Goal: Task Accomplishment & Management: Use online tool/utility

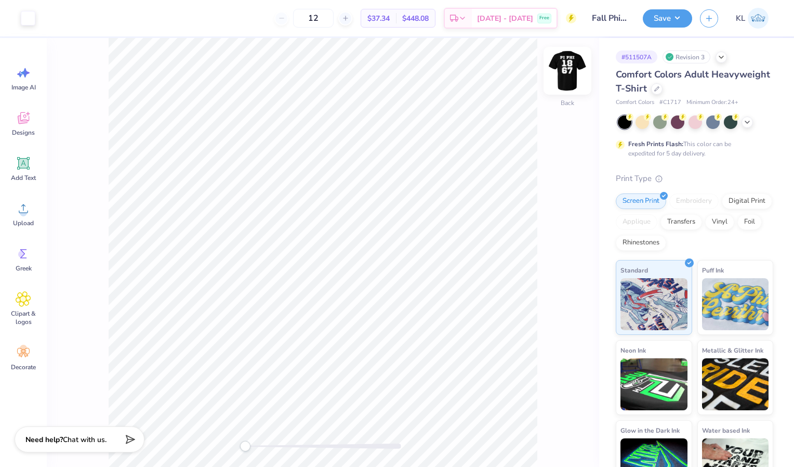
click at [569, 73] on img at bounding box center [568, 71] width 42 height 42
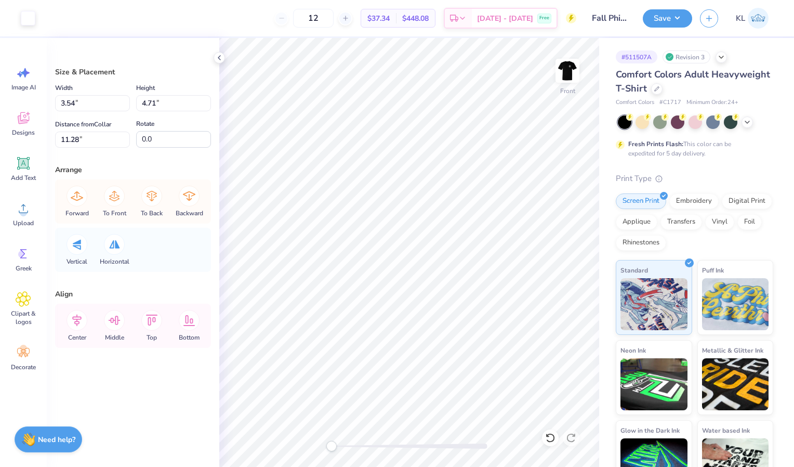
type input "3.54"
type input "4.71"
type input "11.28"
type input "3.28"
type input "4.73"
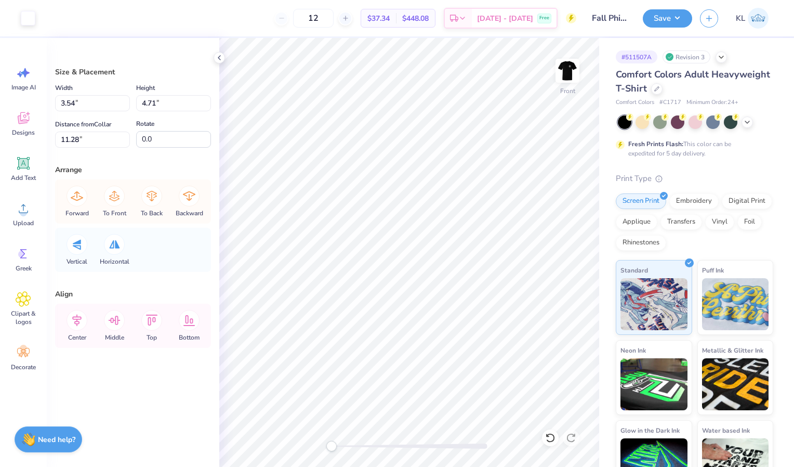
type input "5.93"
type input "3.33"
type input "4.80"
type input "3.33"
type input "4.80"
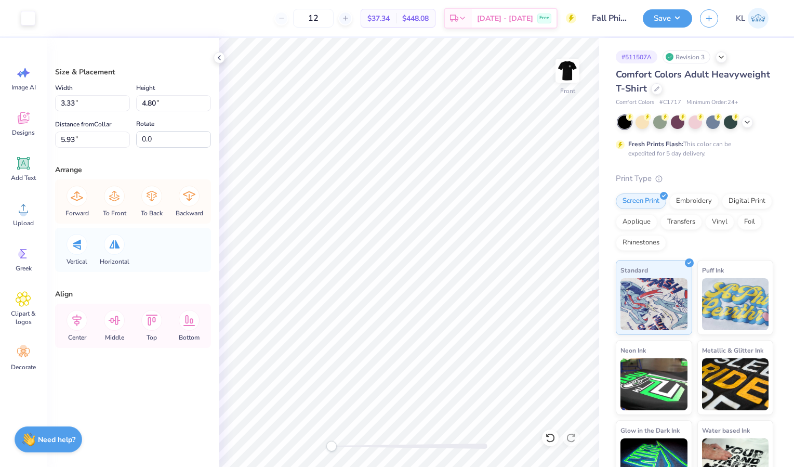
type input "5.93"
type input "3.54"
type input "4.71"
type input "11.28"
type input "3.83"
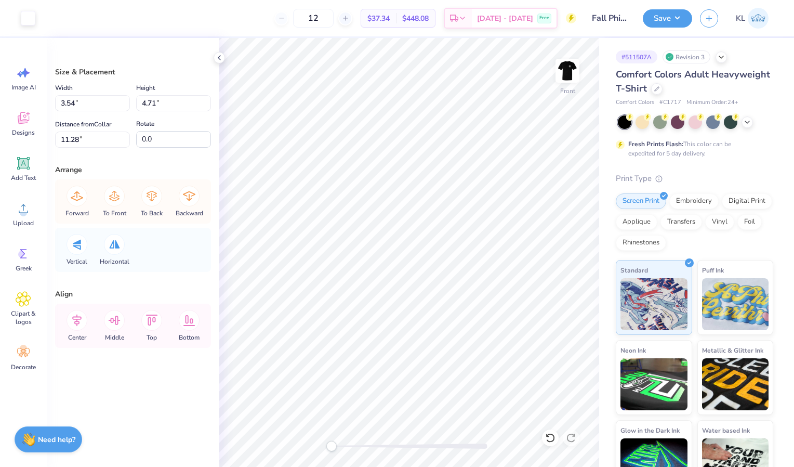
type input "4.73"
type input "5.93"
type input "3.71"
type input "4.72"
type input "11.28"
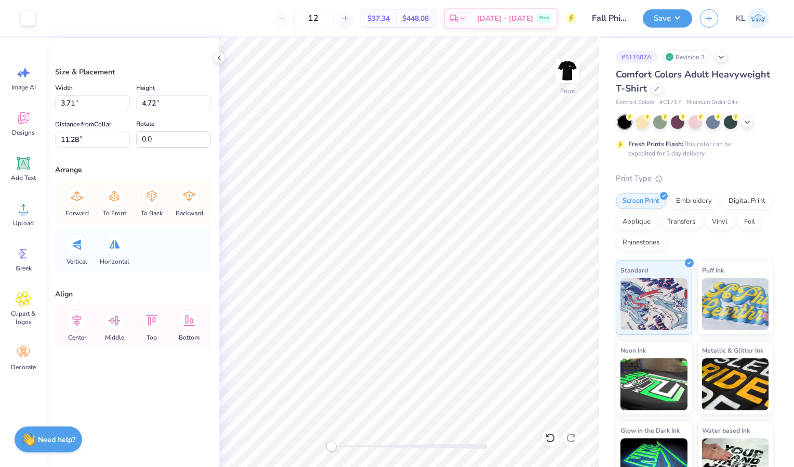
type input "3.54"
type input "4.71"
type input "3.71"
type input "4.72"
type input "3.56"
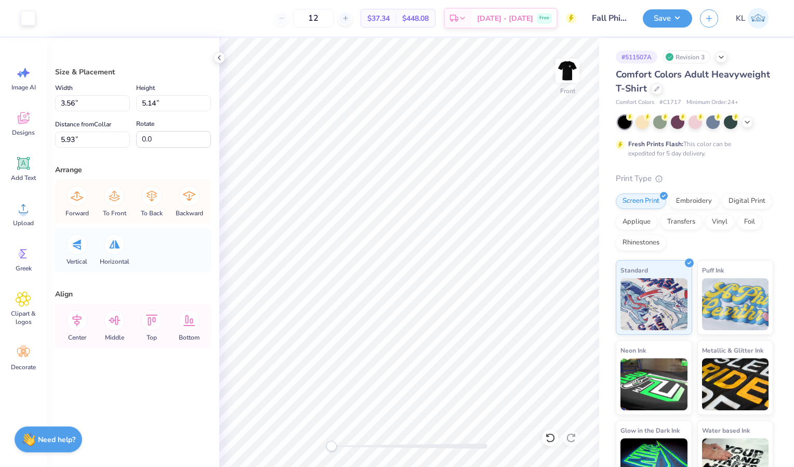
type input "5.14"
click at [552, 433] on icon at bounding box center [550, 437] width 10 height 10
type input "3.33"
type input "4.80"
type input "3.54"
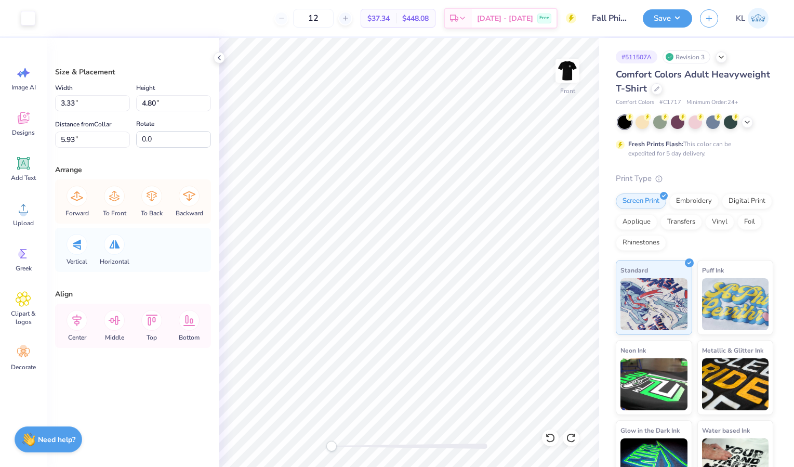
type input "4.71"
type input "11.28"
type input "3.71"
type input "4.72"
type input "3.54"
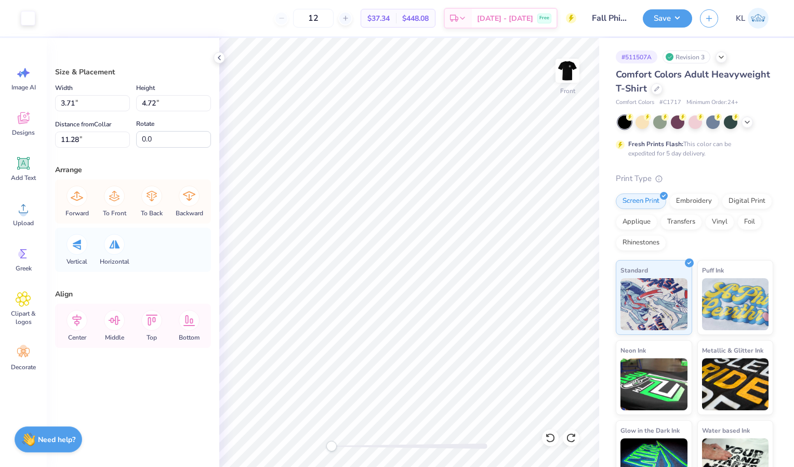
type input "4.71"
type input "3.71"
type input "4.72"
type input "3.33"
type input "4.80"
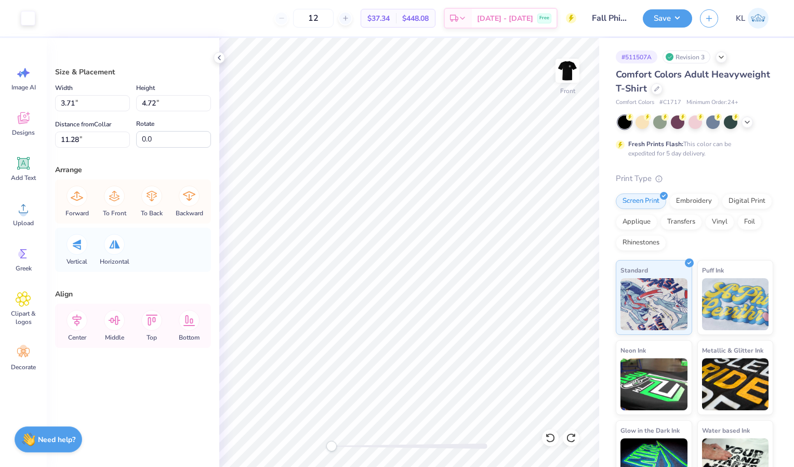
type input "5.93"
click at [111, 98] on input "3.33" at bounding box center [92, 103] width 75 height 16
type input "3.71"
type input "5.35"
type input "5.65"
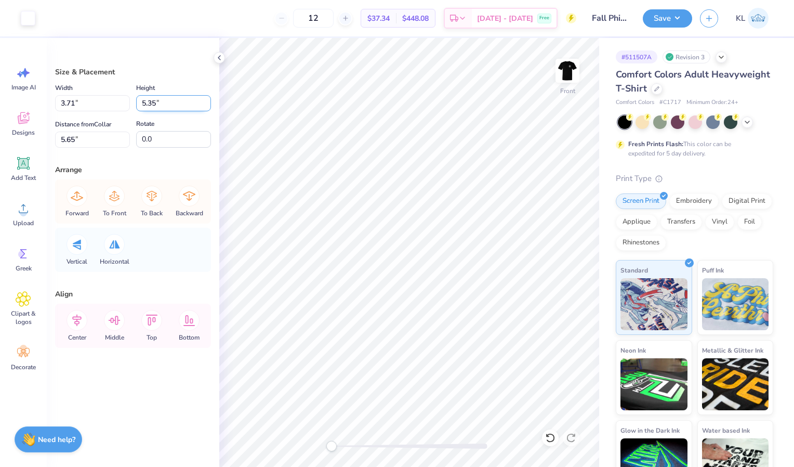
click at [154, 103] on input "5.35" at bounding box center [173, 103] width 75 height 16
click at [155, 103] on input "5.35" at bounding box center [173, 103] width 75 height 16
type input "5"
type input "4.72"
type input "3.27"
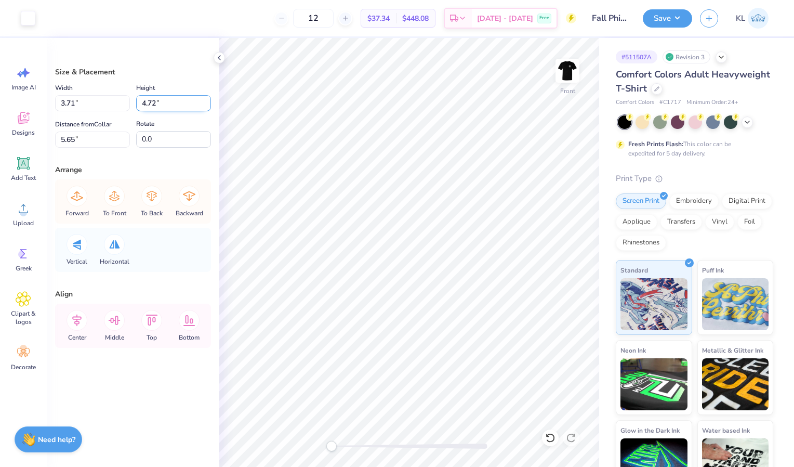
type input "5.97"
click at [73, 101] on input "3.27" at bounding box center [92, 103] width 75 height 16
type input "3.71"
type input "5.35"
type input "5.65"
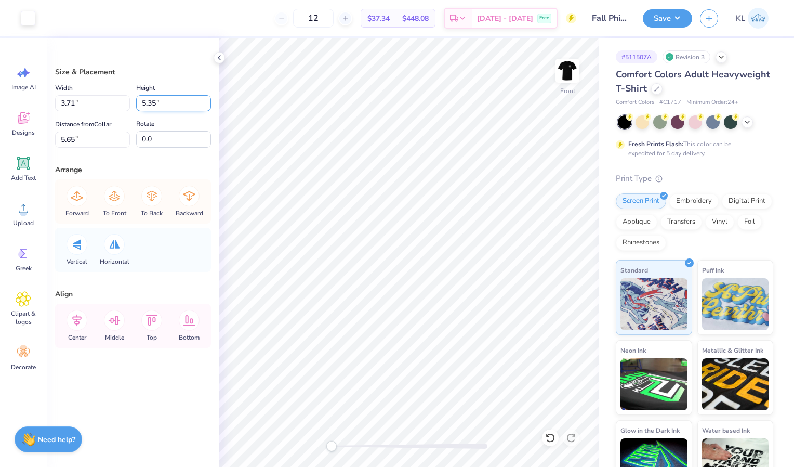
click at [155, 102] on input "5.35" at bounding box center [173, 103] width 75 height 16
type input "5"
type input "4"
type input "4.72"
type input "3.27"
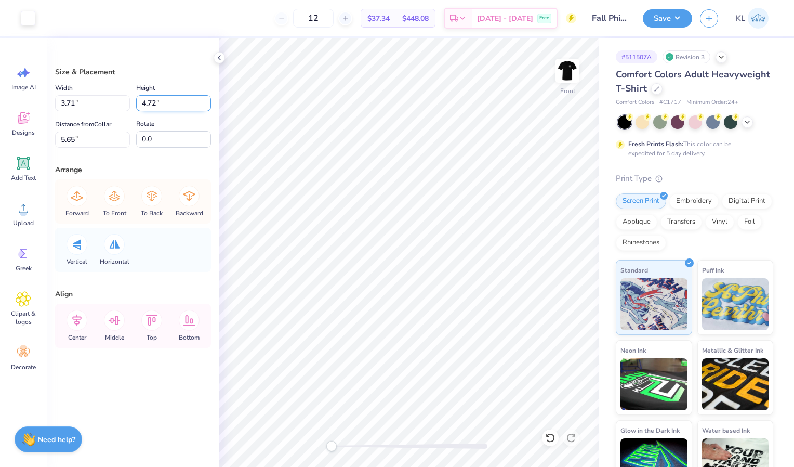
type input "5.97"
type input "3.39"
type input "4.90"
type input "3.24"
type input "4.67"
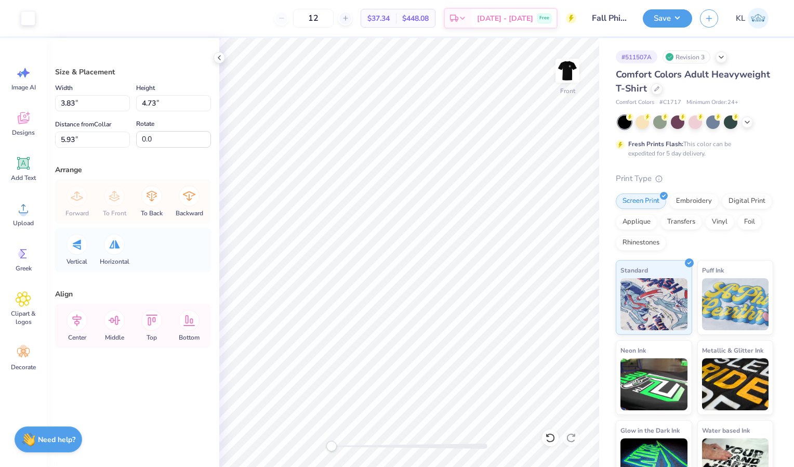
type input "3.64"
type input "4.49"
type input "3.73"
type input "4.61"
type input "6.04"
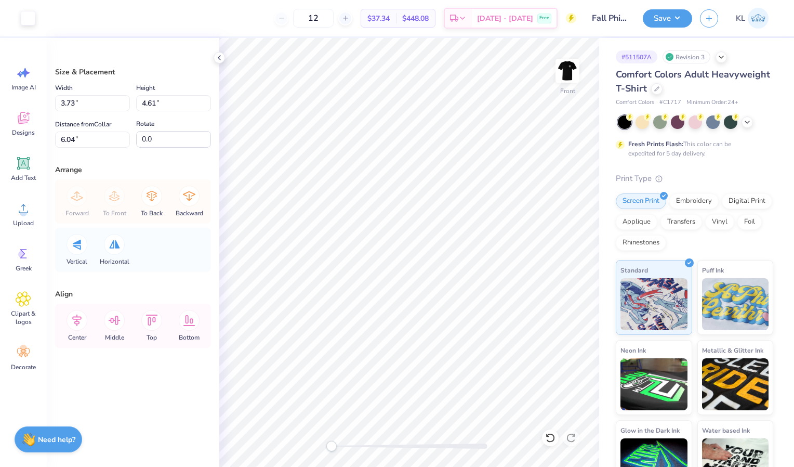
type input "3.24"
type input "4.67"
type input "5.97"
click at [71, 103] on input "3.73" at bounding box center [92, 103] width 75 height 16
click at [74, 102] on input "3.73" at bounding box center [92, 103] width 75 height 16
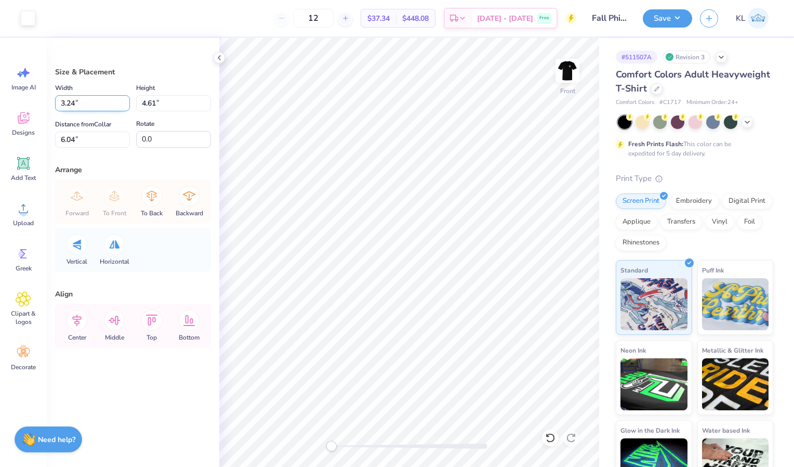
type input "3.24"
type input "4.00"
type input "6.34"
click at [157, 104] on input "4.00" at bounding box center [173, 103] width 75 height 16
type input "4.67"
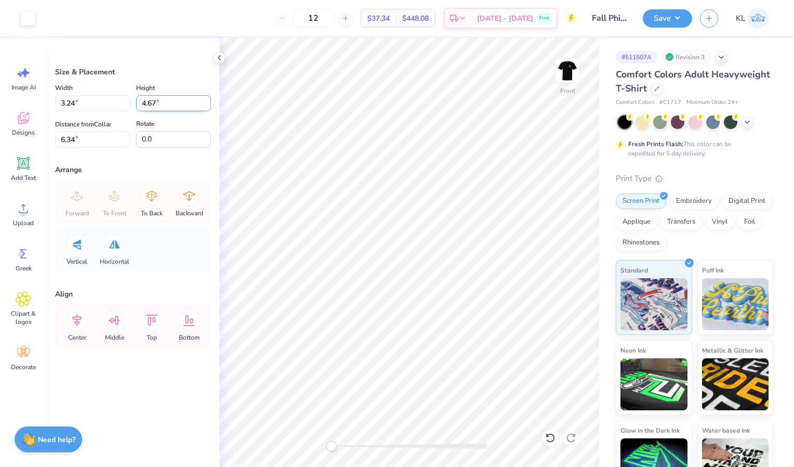
type input "3.78"
type input "6.01"
click at [550, 443] on div at bounding box center [550, 437] width 17 height 17
type input "3.24"
type input "4.00"
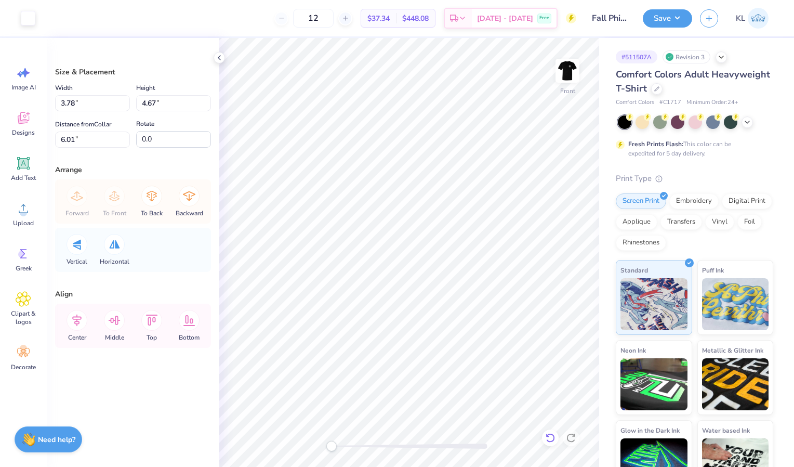
type input "6.34"
click at [550, 442] on icon at bounding box center [550, 437] width 10 height 10
type input "3.73"
type input "4.61"
type input "6.04"
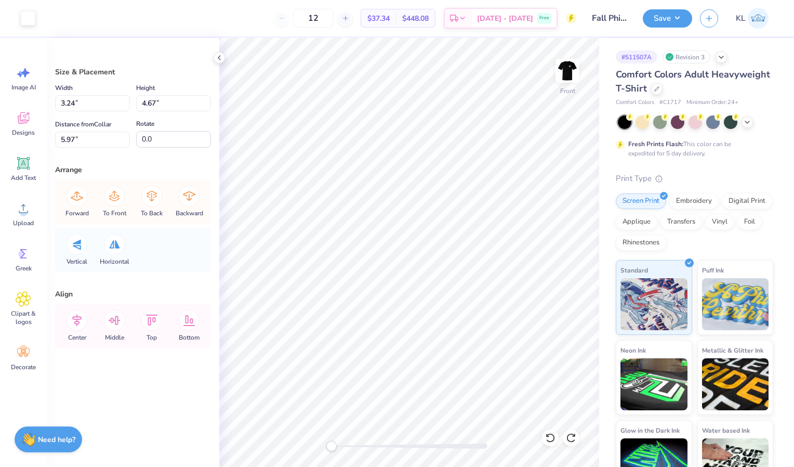
type input "3.73"
type input "4.61"
click at [75, 138] on input "6.04" at bounding box center [92, 139] width 75 height 16
type input "6"
type input "5.97"
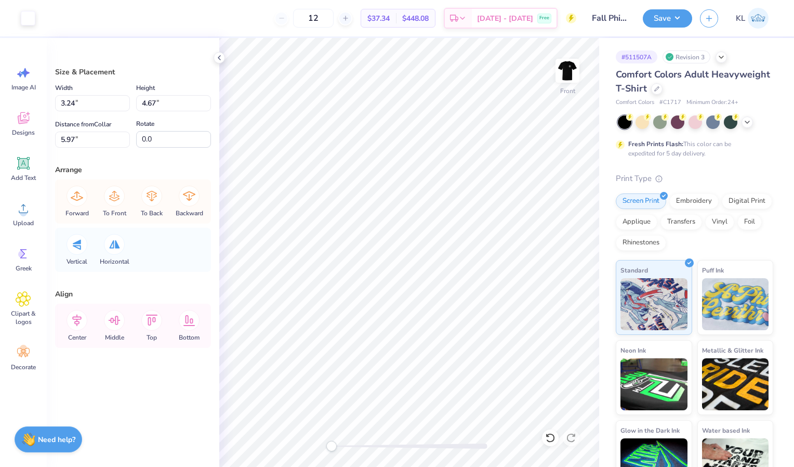
type input "3.71"
type input "4.72"
type input "11.28"
type input "3.24"
type input "4.67"
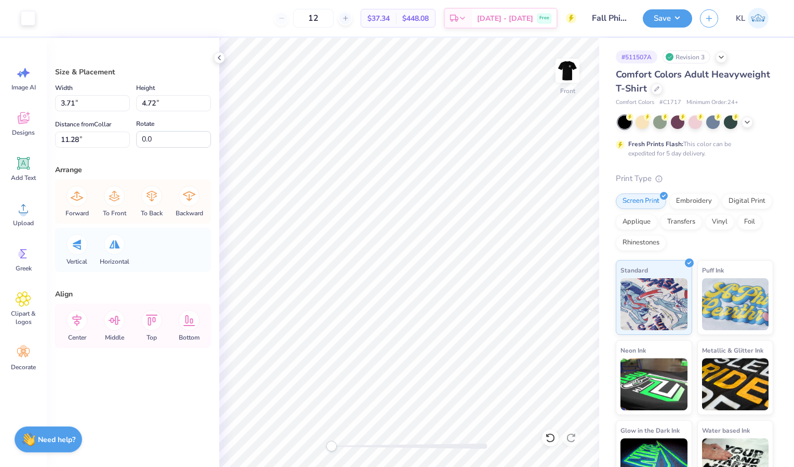
type input "5.97"
type input "3.71"
type input "4.72"
type input "11.28"
type input "3.54"
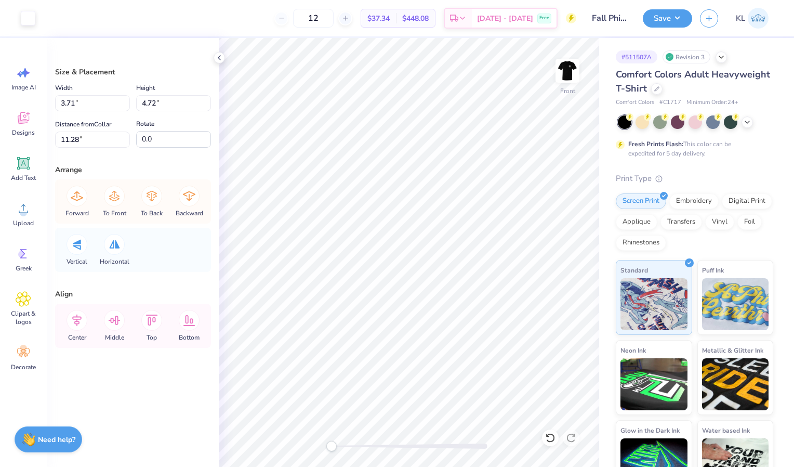
type input "4.71"
type input "3.73"
type input "4.61"
type input "5.97"
type input "3.54"
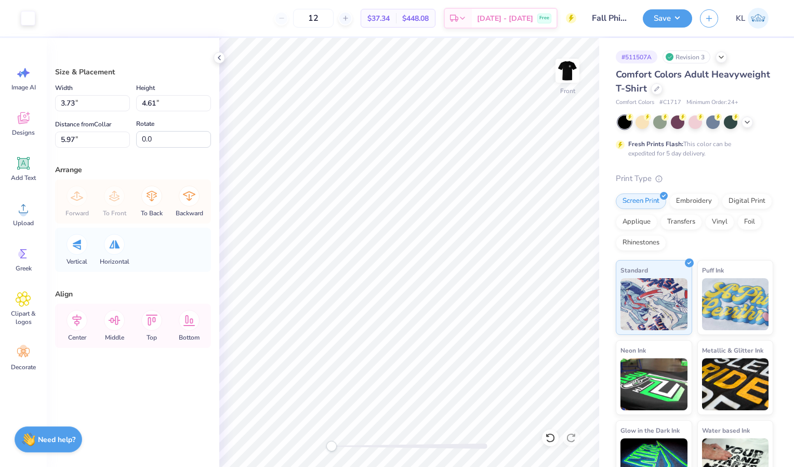
type input "4.71"
type input "11.28"
type input "3.73"
type input "4.61"
type input "5.97"
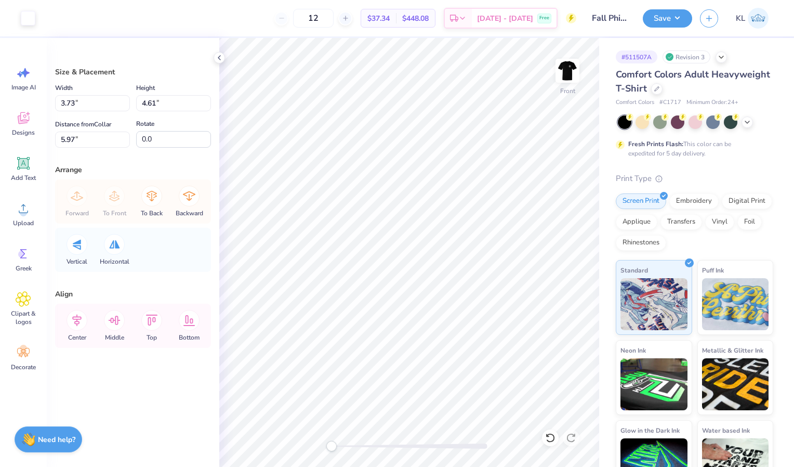
type input "3.54"
type input "4.71"
type input "11.28"
type input "3.73"
type input "4.61"
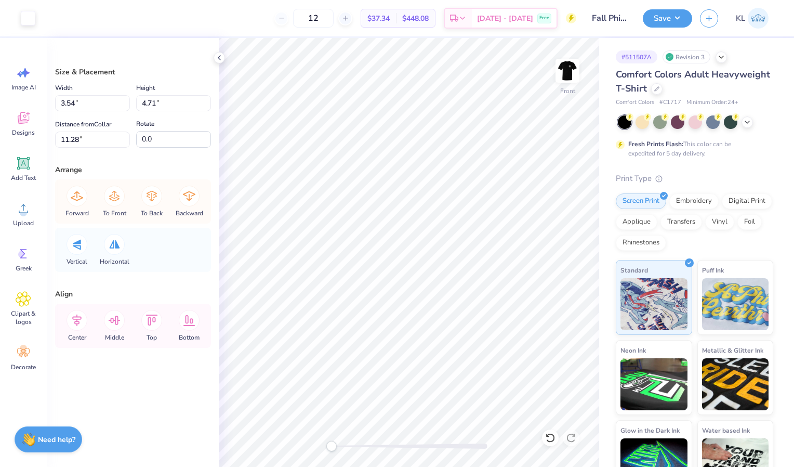
type input "5.97"
type input "7.71"
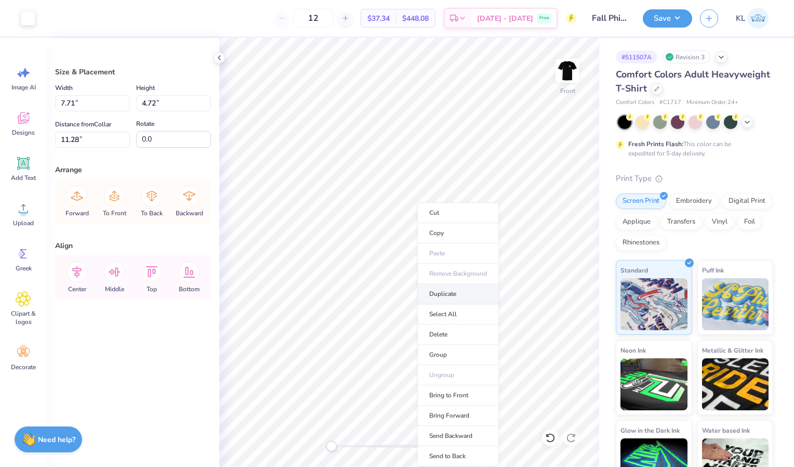
click at [452, 292] on li "Duplicate" at bounding box center [458, 294] width 82 height 20
type input "5.97"
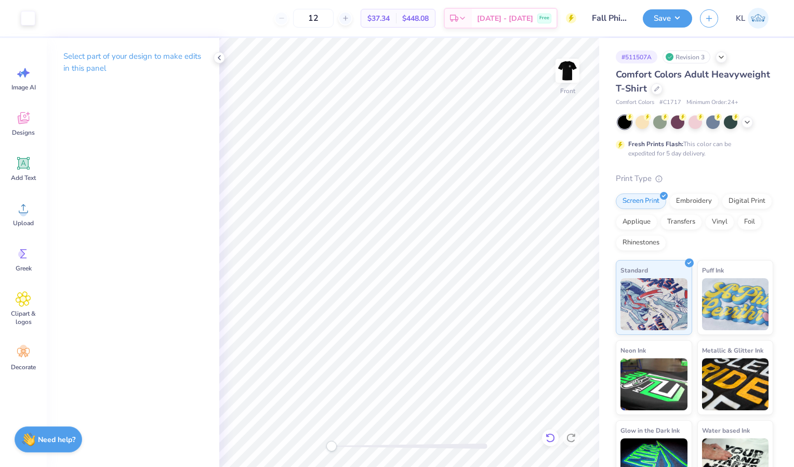
click at [553, 437] on icon at bounding box center [550, 437] width 10 height 10
click at [551, 436] on icon at bounding box center [550, 437] width 10 height 10
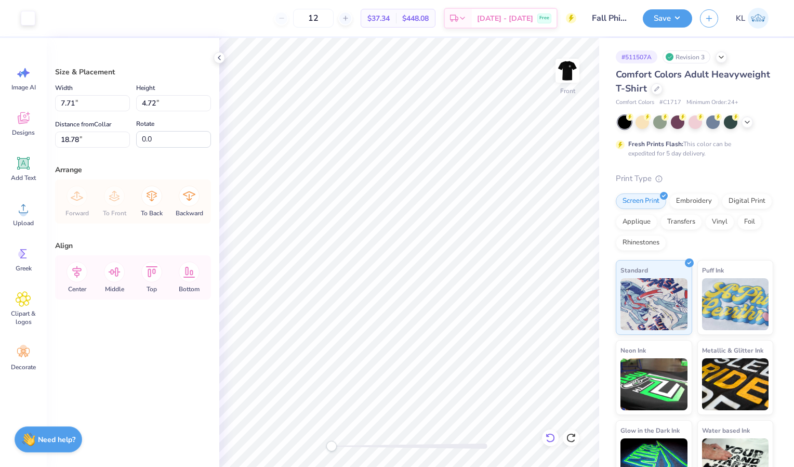
type input "5.97"
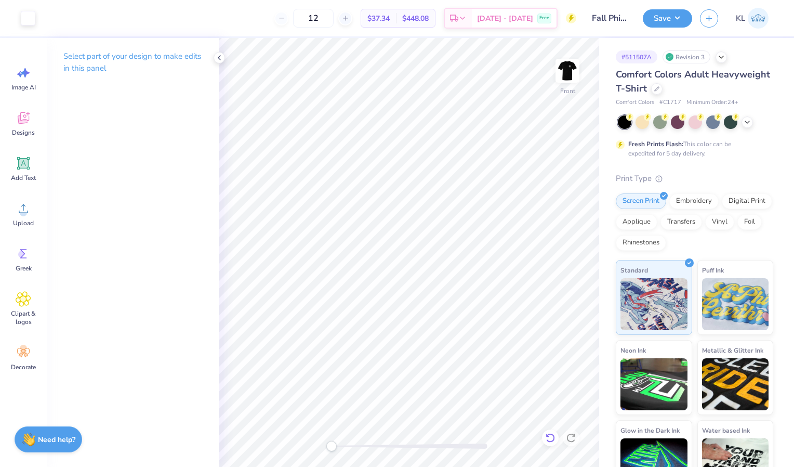
click at [547, 435] on icon at bounding box center [550, 437] width 9 height 9
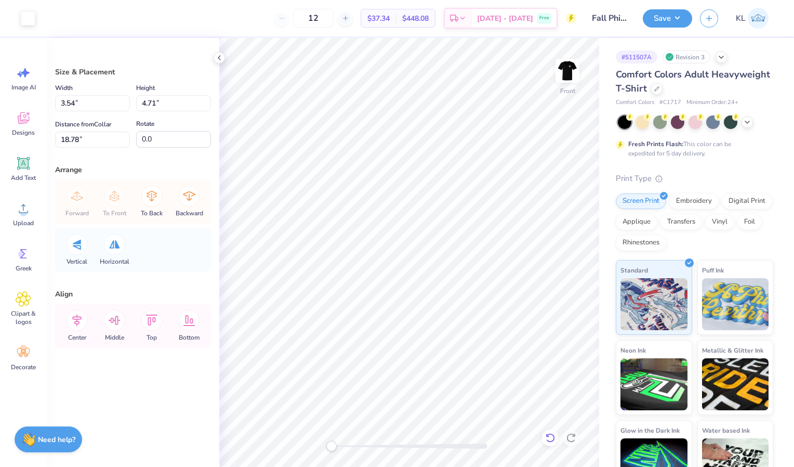
click at [547, 444] on div at bounding box center [550, 437] width 17 height 17
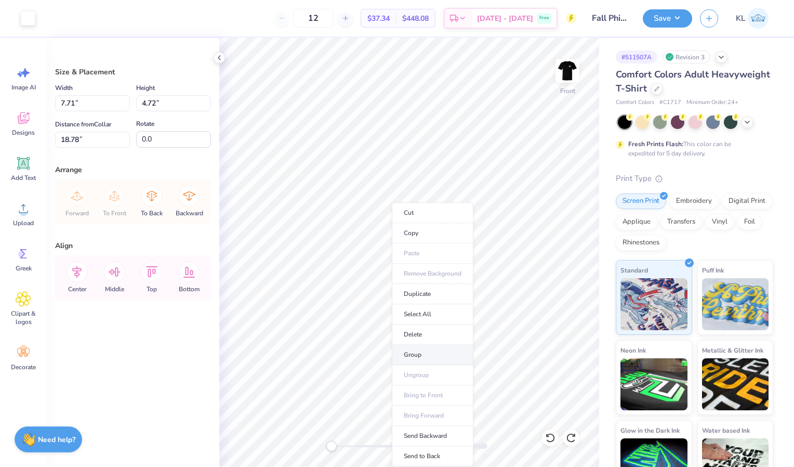
click at [412, 353] on li "Group" at bounding box center [433, 355] width 82 height 20
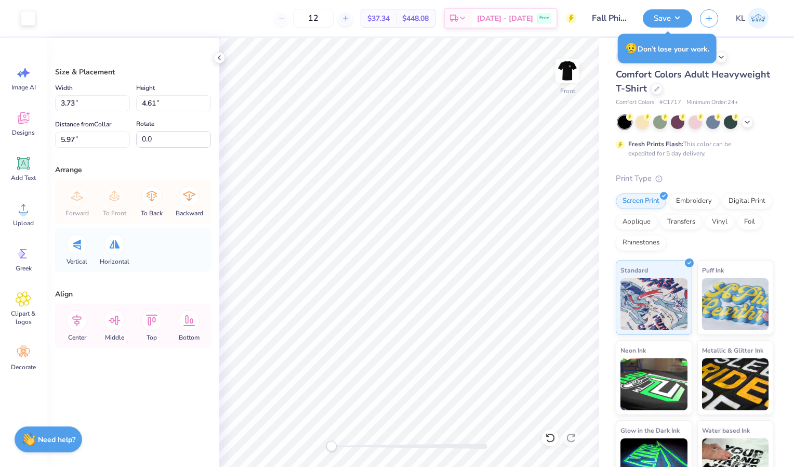
type input "3.24"
type input "4.67"
type input "7.55"
type input "4.68"
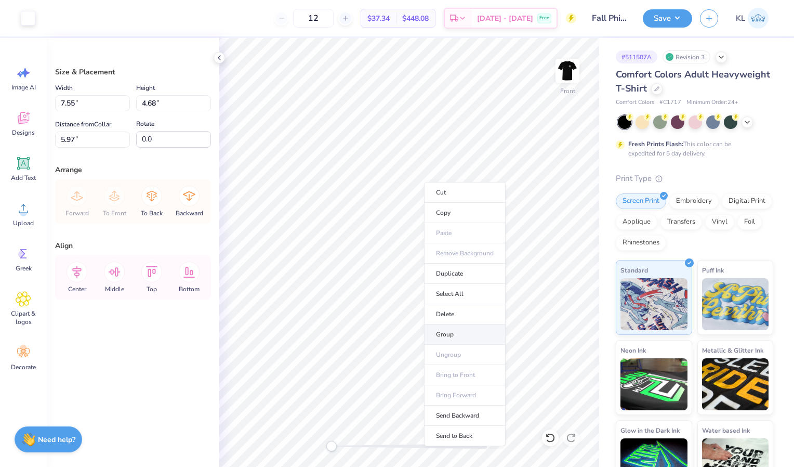
click at [444, 334] on li "Group" at bounding box center [465, 334] width 82 height 20
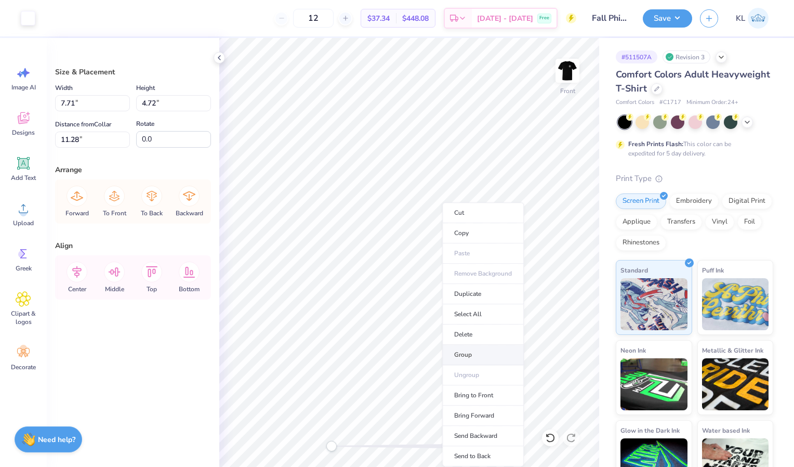
click at [475, 351] on li "Group" at bounding box center [483, 355] width 82 height 20
type input "7.55"
type input "4.68"
type input "5.97"
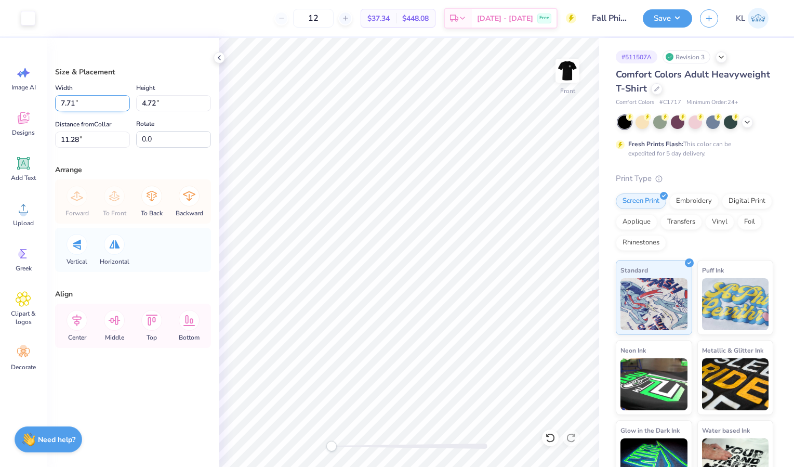
click at [75, 103] on input "7.71" at bounding box center [92, 103] width 75 height 16
type input "7.55"
type input "4.61"
type input "11.34"
click at [153, 101] on input "4.61" at bounding box center [173, 103] width 75 height 16
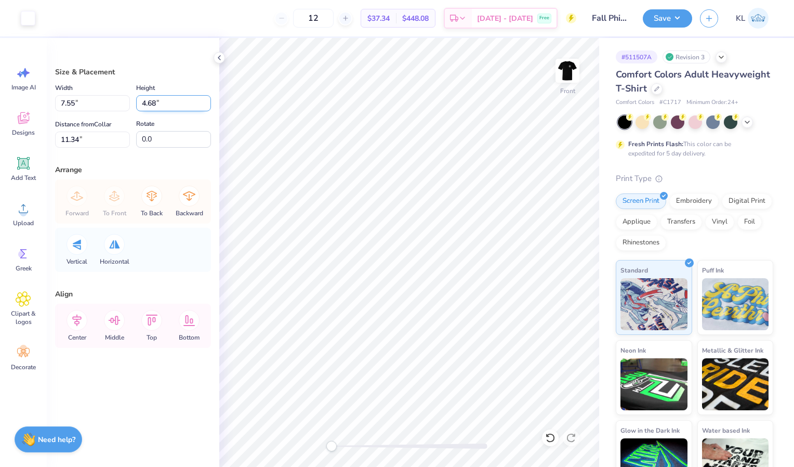
type input "4.68"
type input "7.66"
type input "11.30"
type input "0.1"
click at [210, 138] on input "0.1" at bounding box center [173, 139] width 75 height 17
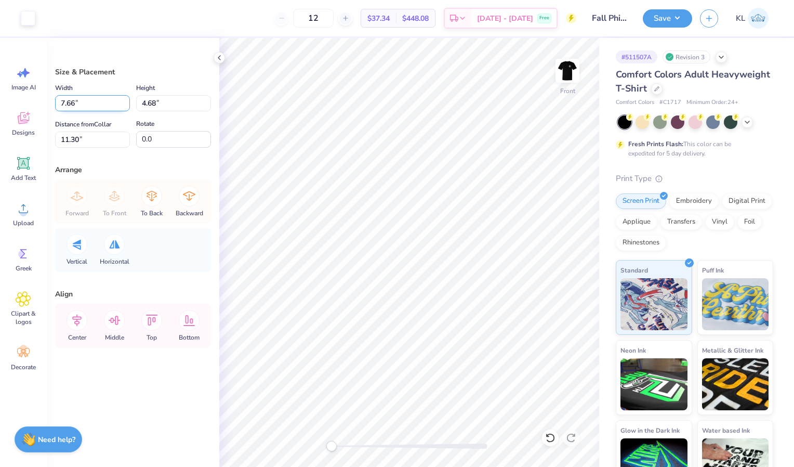
click at [75, 102] on input "7.66" at bounding box center [92, 103] width 75 height 16
type input "7.55"
type input "4.61"
type input "11.34"
click at [154, 101] on input "4.61" at bounding box center [173, 103] width 75 height 16
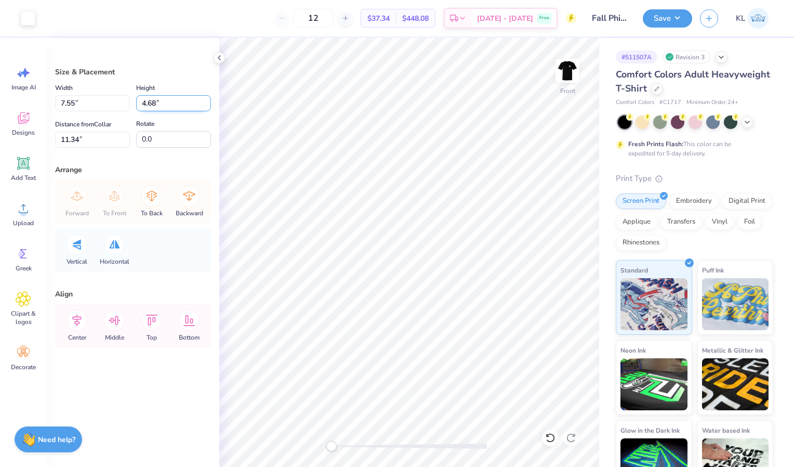
type input "4.68"
type input "7.66"
type input "11.30"
type input "7.34"
type input "4.55"
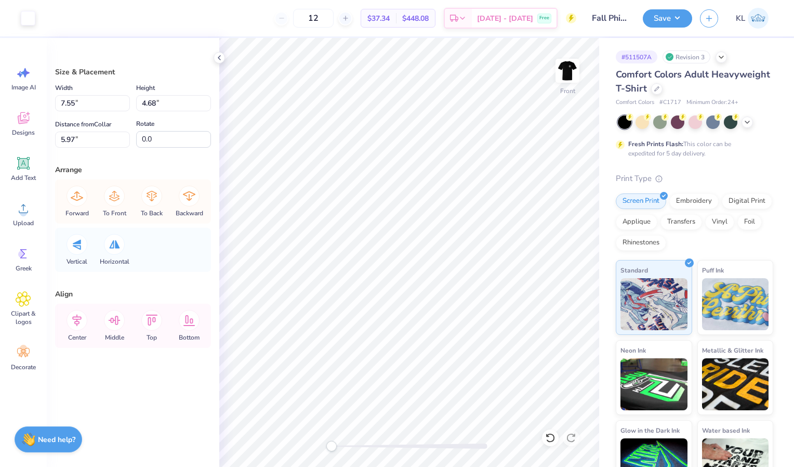
type input "6.10"
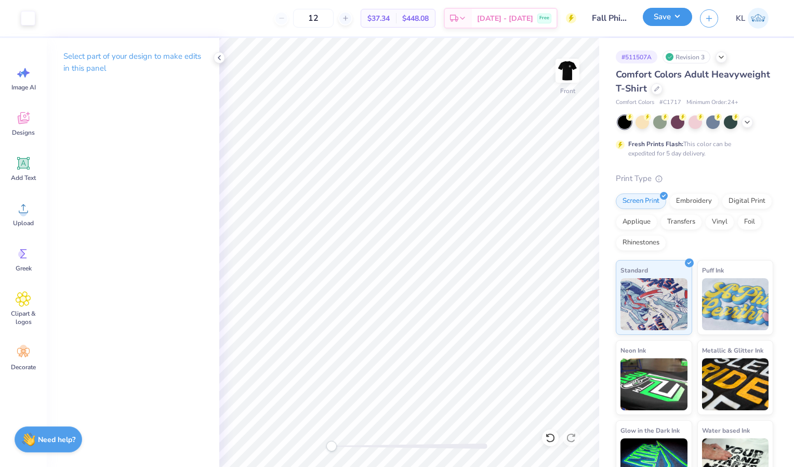
click at [675, 17] on button "Save" at bounding box center [667, 17] width 49 height 18
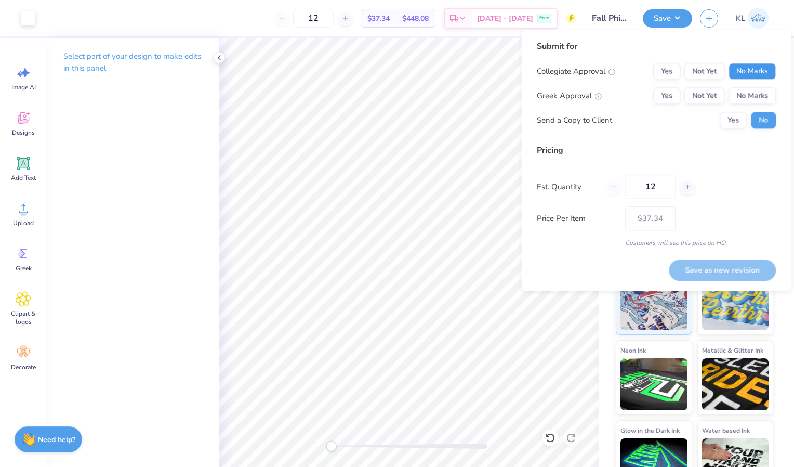
click at [749, 69] on button "No Marks" at bounding box center [752, 71] width 47 height 17
click at [667, 89] on button "Yes" at bounding box center [666, 95] width 27 height 17
click at [730, 125] on button "Yes" at bounding box center [733, 120] width 27 height 17
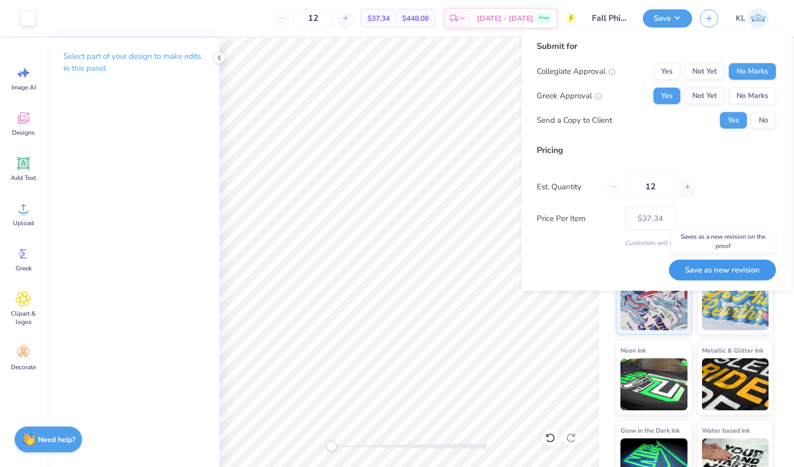
click at [721, 270] on button "Save as new revision" at bounding box center [722, 269] width 107 height 21
type input "$37.34"
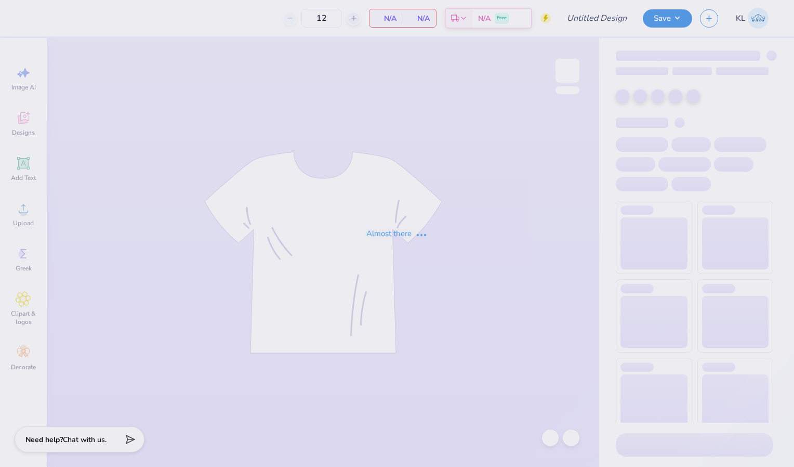
type input "prnts wknd hat"
type input "15"
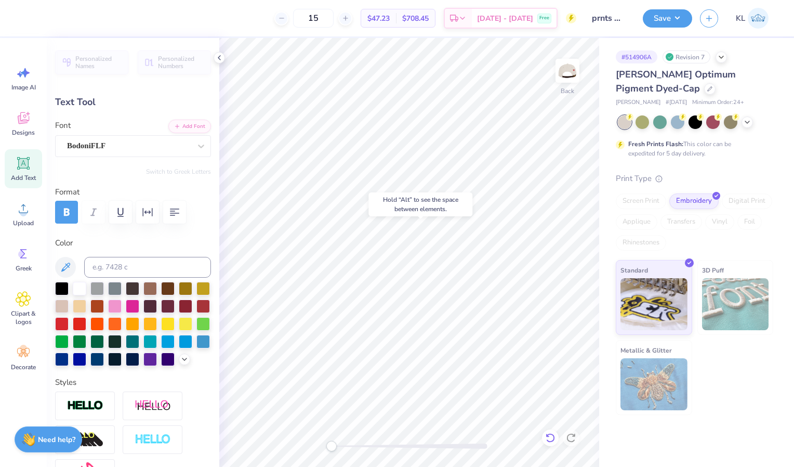
click at [549, 436] on icon at bounding box center [548, 435] width 2 height 2
type input "2.49"
type input "0.29"
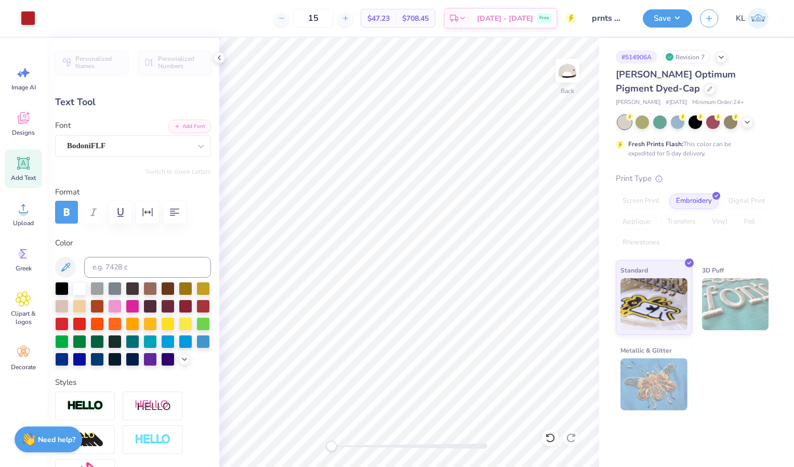
type input "3.51"
type input "0.48"
click at [572, 71] on img at bounding box center [568, 71] width 42 height 42
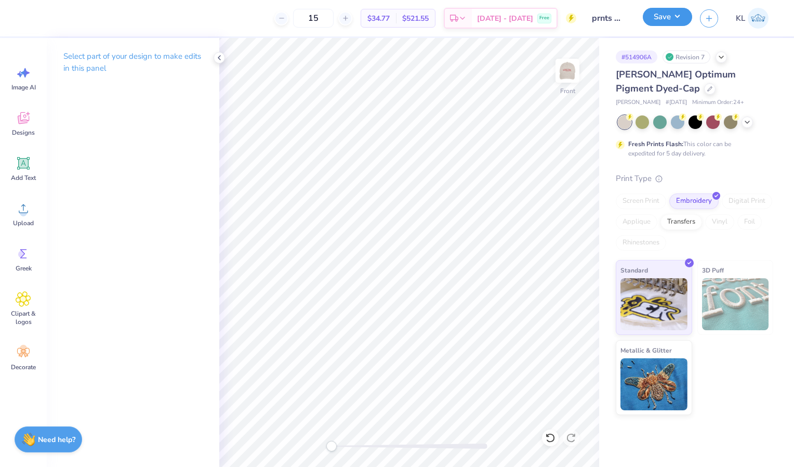
click at [665, 11] on button "Save" at bounding box center [667, 17] width 49 height 18
click at [570, 78] on img at bounding box center [568, 71] width 42 height 42
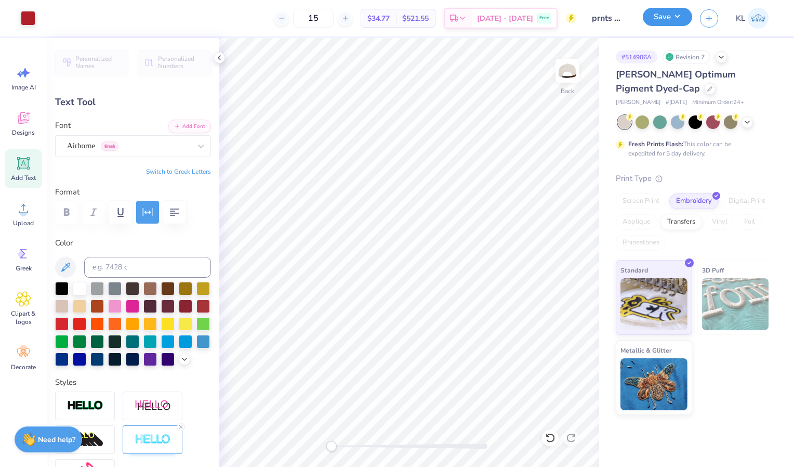
click at [668, 16] on button "Save" at bounding box center [667, 17] width 49 height 18
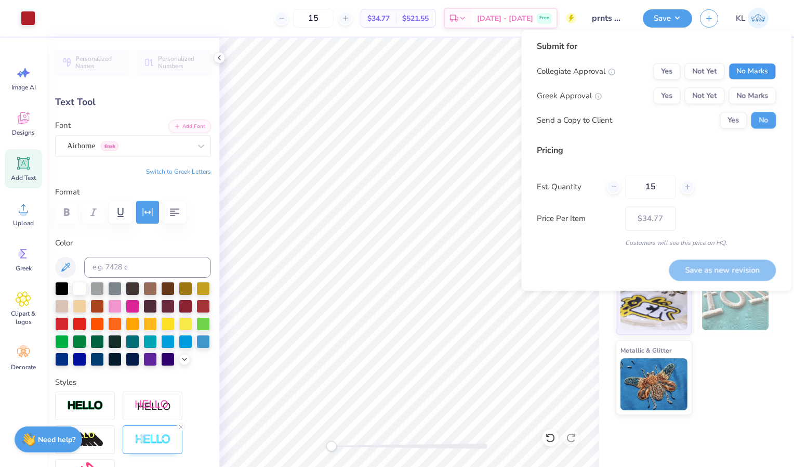
click at [744, 70] on button "No Marks" at bounding box center [752, 71] width 47 height 17
click at [659, 70] on button "Yes" at bounding box center [666, 71] width 27 height 17
click at [669, 94] on button "Yes" at bounding box center [666, 95] width 27 height 17
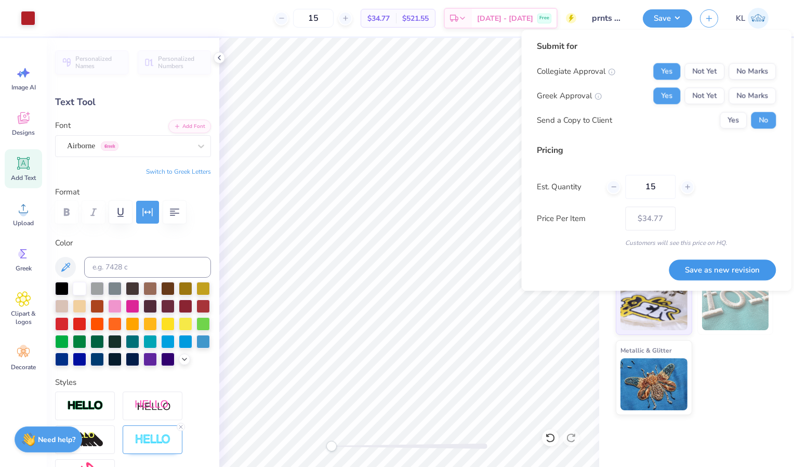
click at [708, 268] on button "Save as new revision" at bounding box center [722, 269] width 107 height 21
type input "$34.77"
